Goal: Transaction & Acquisition: Download file/media

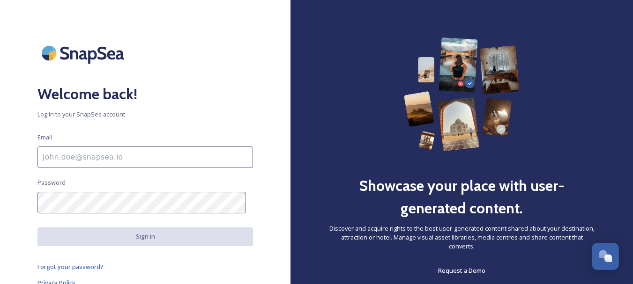
click at [192, 156] on input at bounding box center [145, 158] width 216 height 22
type input "[EMAIL_ADDRESS][DOMAIN_NAME]"
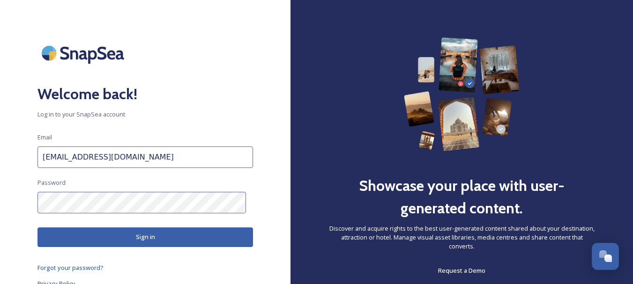
click at [149, 238] on button "Sign in" at bounding box center [145, 237] width 216 height 19
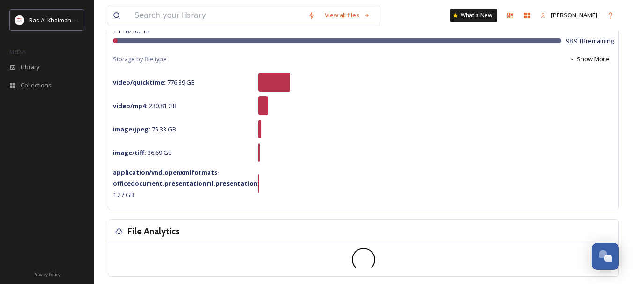
scroll to position [141, 0]
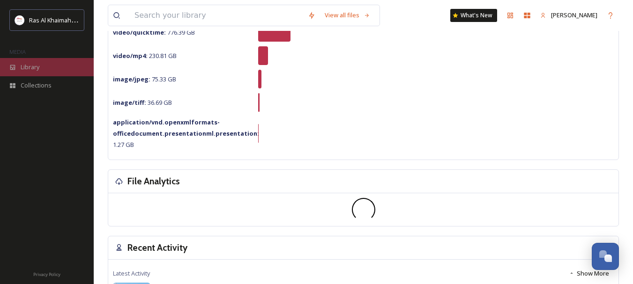
click at [53, 67] on div "Library" at bounding box center [47, 67] width 94 height 18
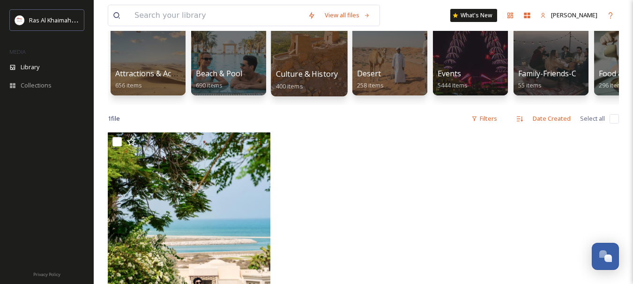
scroll to position [4, 0]
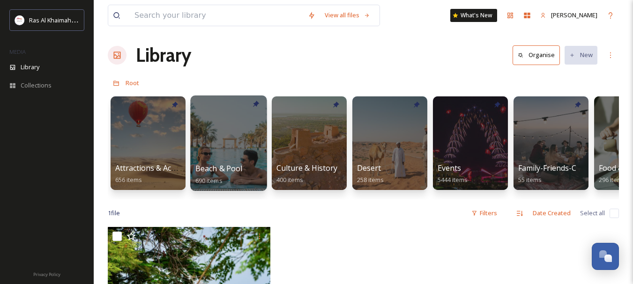
click at [220, 157] on div at bounding box center [228, 144] width 76 height 96
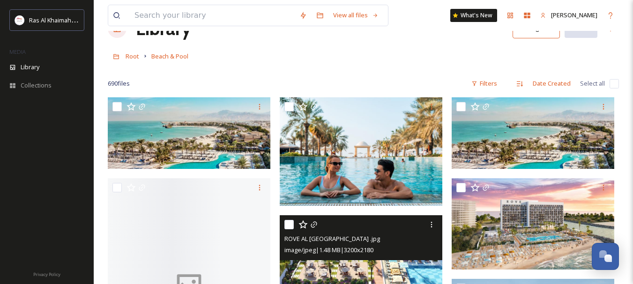
scroll to position [47, 0]
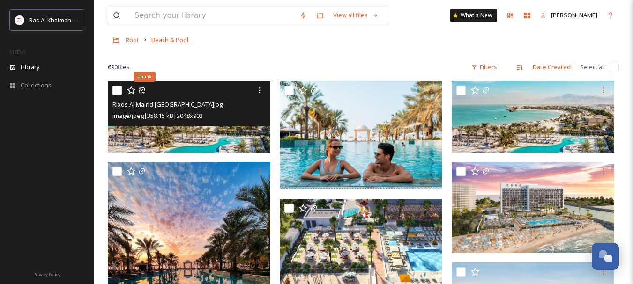
click at [114, 89] on input "checkbox" at bounding box center [116, 90] width 9 height 9
checkbox input "true"
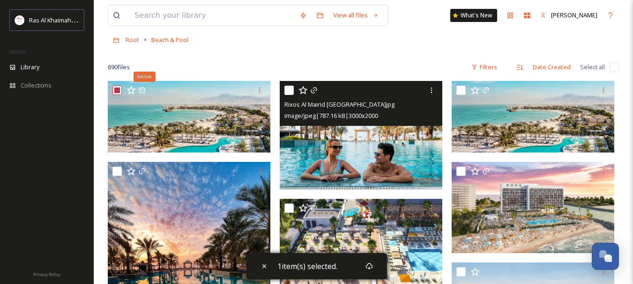
click at [291, 90] on input "checkbox" at bounding box center [288, 90] width 9 height 9
checkbox input "true"
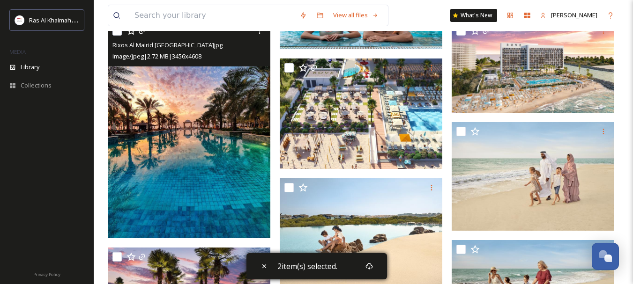
scroll to position [141, 0]
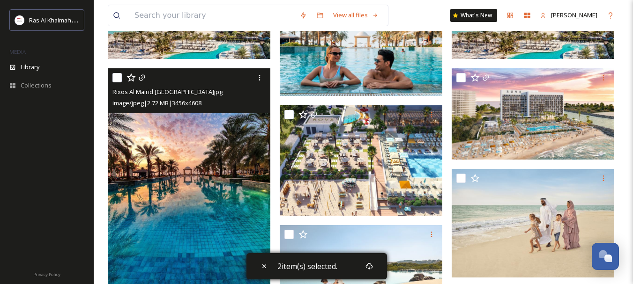
click at [117, 79] on input "checkbox" at bounding box center [116, 77] width 9 height 9
checkbox input "true"
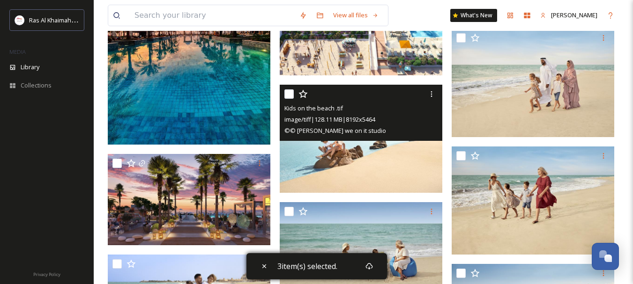
scroll to position [187, 0]
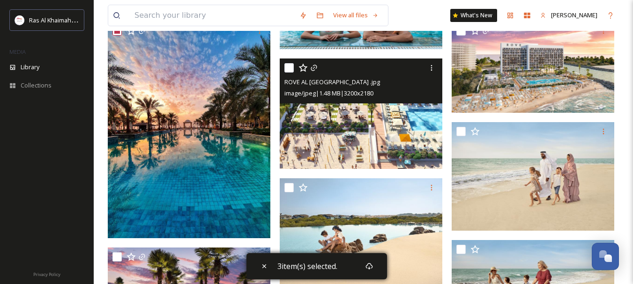
click at [290, 69] on input "checkbox" at bounding box center [288, 67] width 9 height 9
checkbox input "true"
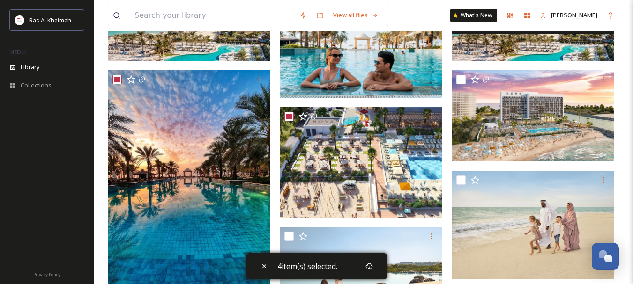
scroll to position [94, 0]
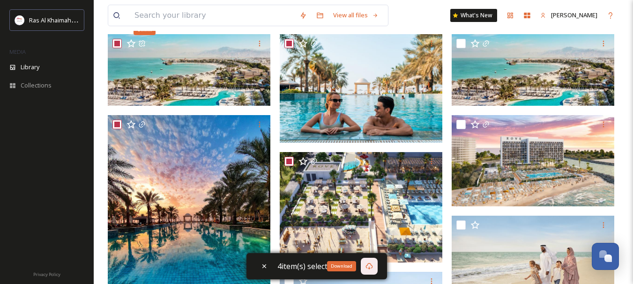
click at [369, 267] on icon at bounding box center [368, 266] width 7 height 7
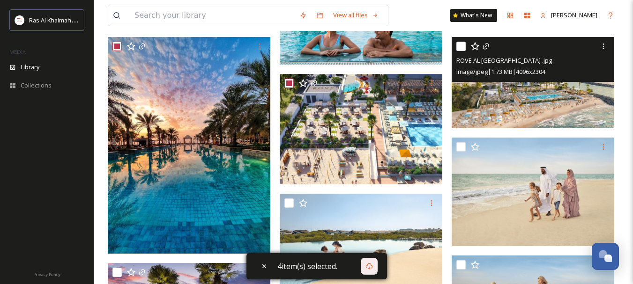
scroll to position [141, 0]
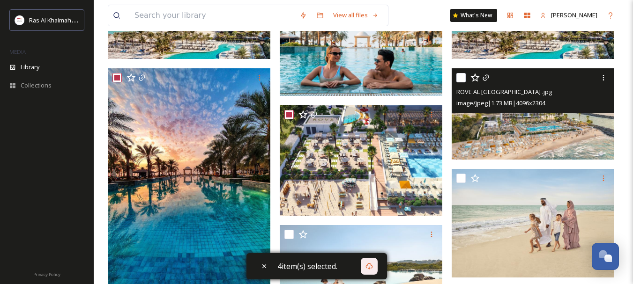
click at [462, 81] on input "checkbox" at bounding box center [460, 77] width 9 height 9
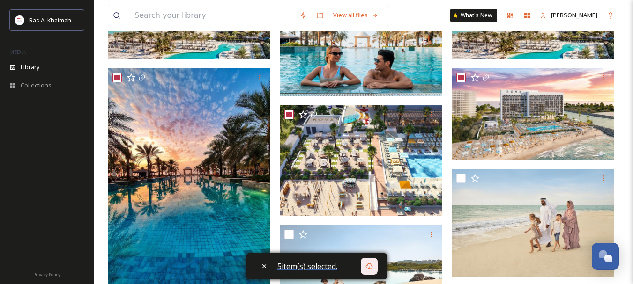
click at [326, 268] on span "5 item(s) selected." at bounding box center [307, 266] width 60 height 10
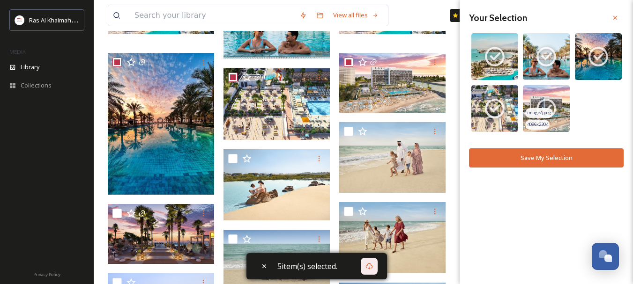
click at [546, 106] on icon at bounding box center [546, 108] width 23 height 23
checkbox input "false"
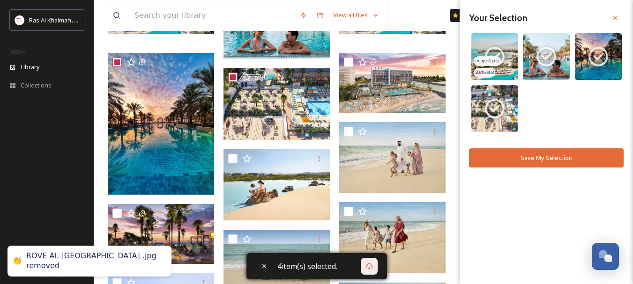
click at [499, 65] on icon at bounding box center [495, 57] width 20 height 20
checkbox input "false"
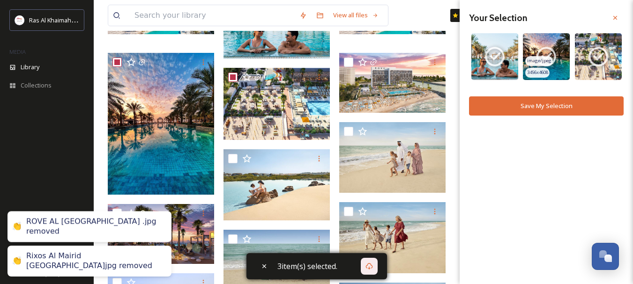
click at [560, 56] on img at bounding box center [546, 56] width 47 height 47
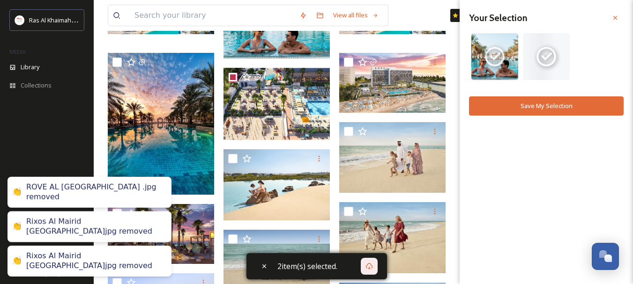
checkbox input "false"
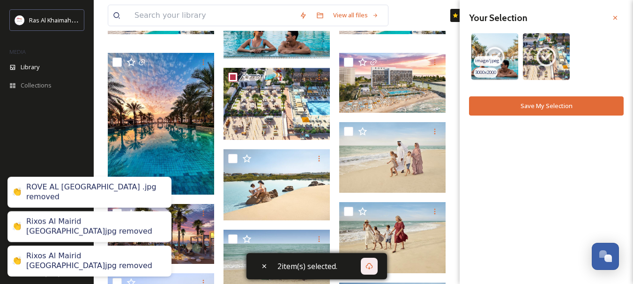
click at [508, 58] on img at bounding box center [494, 56] width 47 height 47
checkbox input "false"
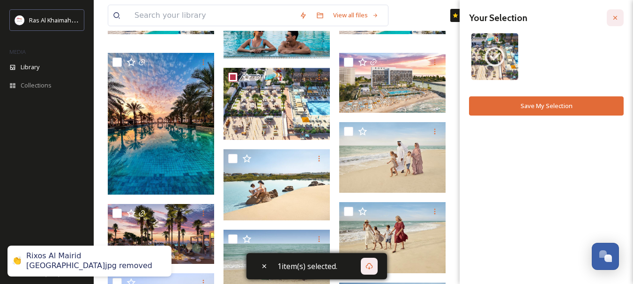
click at [616, 19] on icon at bounding box center [614, 17] width 7 height 7
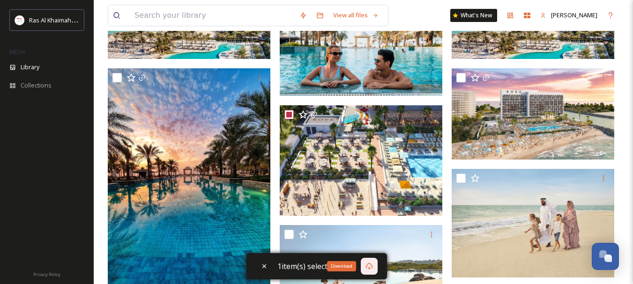
click at [371, 267] on icon at bounding box center [368, 266] width 7 height 7
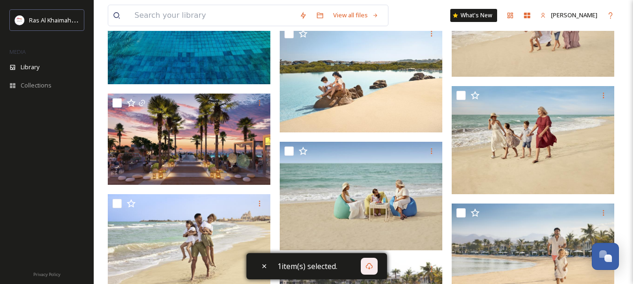
scroll to position [422, 0]
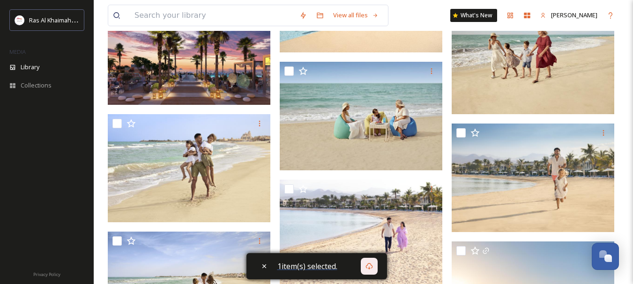
drag, startPoint x: 306, startPoint y: 268, endPoint x: 327, endPoint y: 261, distance: 21.3
click at [306, 268] on span "1 item(s) selected." at bounding box center [307, 266] width 60 height 10
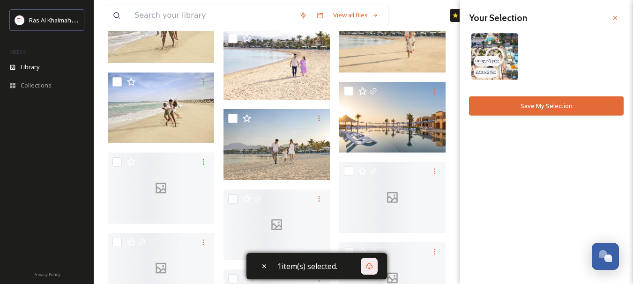
click at [493, 51] on icon at bounding box center [494, 56] width 23 height 23
checkbox input "false"
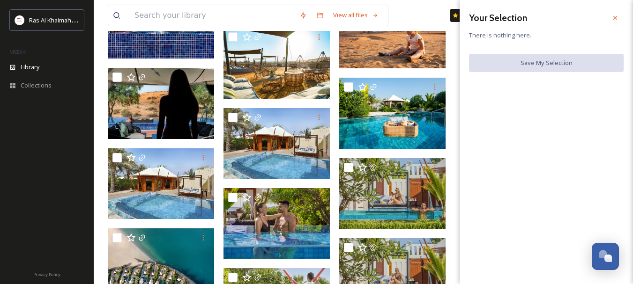
scroll to position [750, 0]
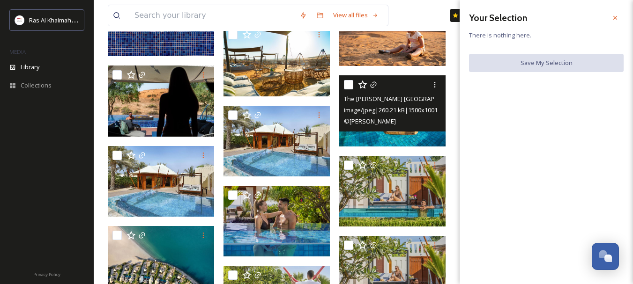
click at [349, 84] on input "checkbox" at bounding box center [348, 84] width 9 height 9
checkbox input "true"
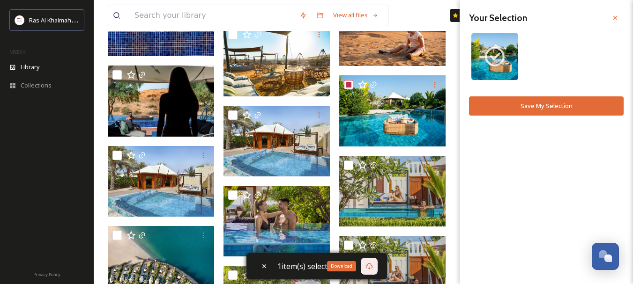
click at [375, 261] on div "Download" at bounding box center [369, 266] width 17 height 17
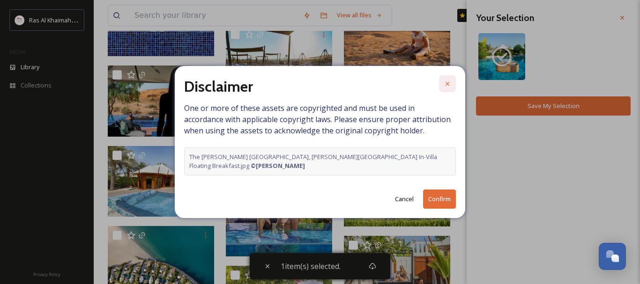
click at [446, 82] on icon at bounding box center [447, 83] width 7 height 7
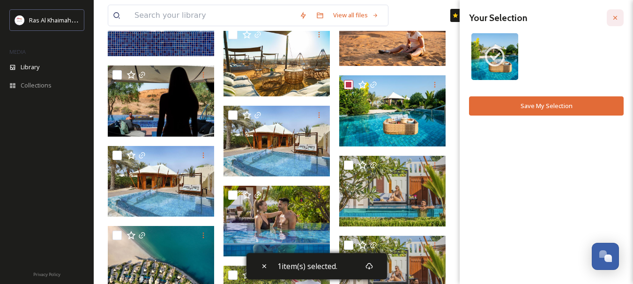
click at [617, 17] on icon at bounding box center [614, 17] width 7 height 7
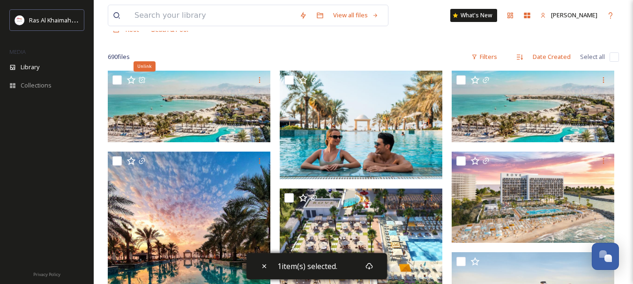
scroll to position [0, 0]
